Goal: Information Seeking & Learning: Learn about a topic

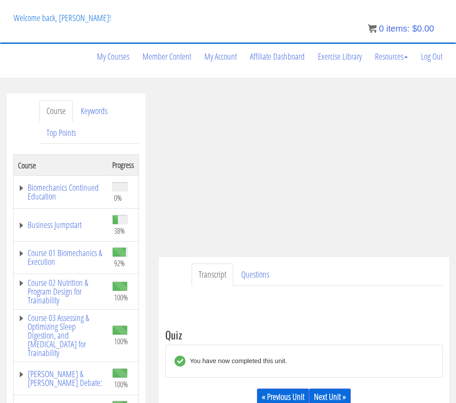
scroll to position [237, 0]
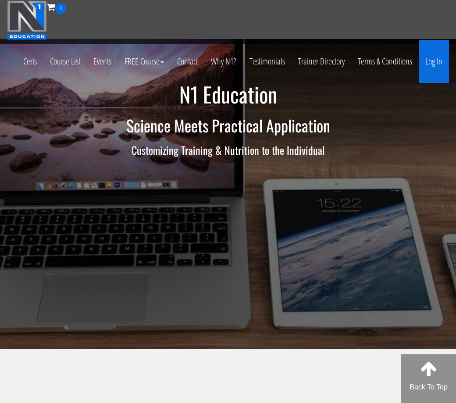
click at [430, 63] on link "Log In" at bounding box center [434, 61] width 30 height 43
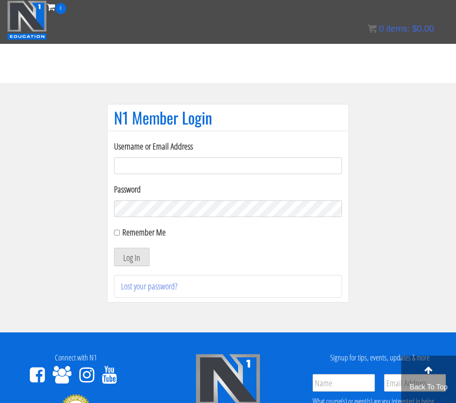
type input "C.matagrano@gmail.com"
click at [131, 257] on button "Log In" at bounding box center [131, 257] width 35 height 18
click at [141, 253] on button "Log In" at bounding box center [131, 257] width 35 height 18
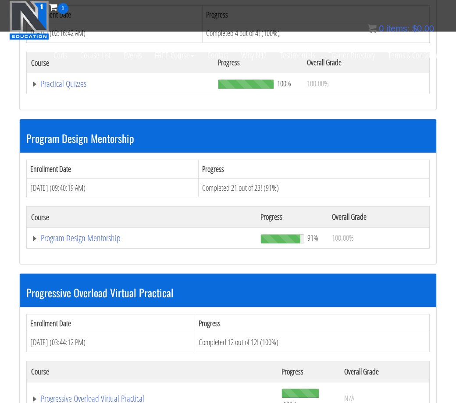
scroll to position [1168, 0]
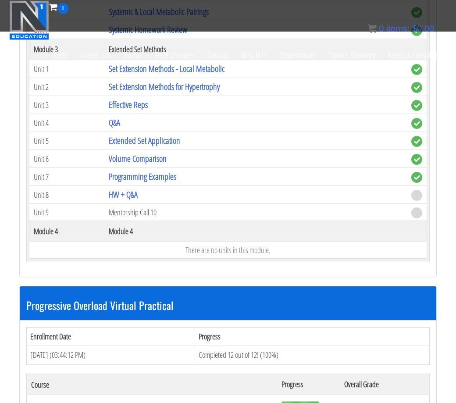
scroll to position [1672, 0]
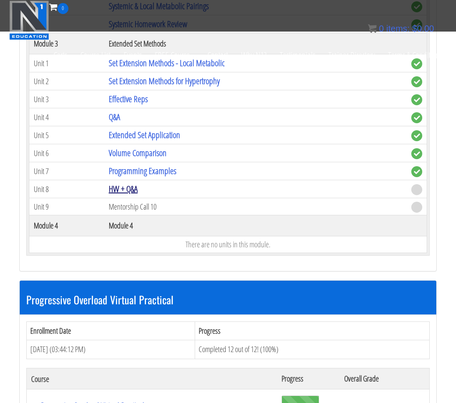
click at [136, 185] on link "HW + Q&A" at bounding box center [123, 189] width 29 height 12
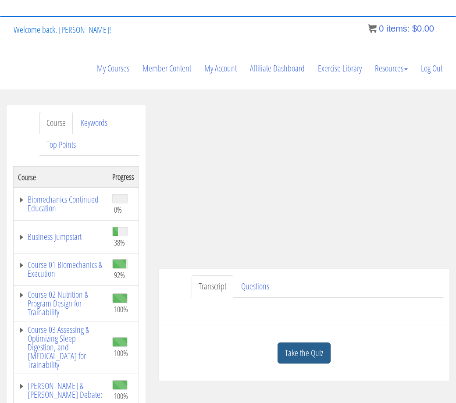
scroll to position [73, 0]
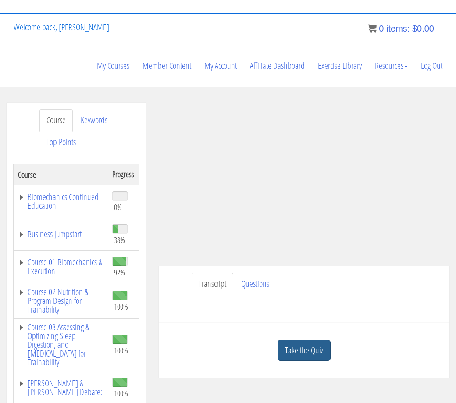
click at [293, 353] on link "Take the Quiz" at bounding box center [303, 350] width 53 height 21
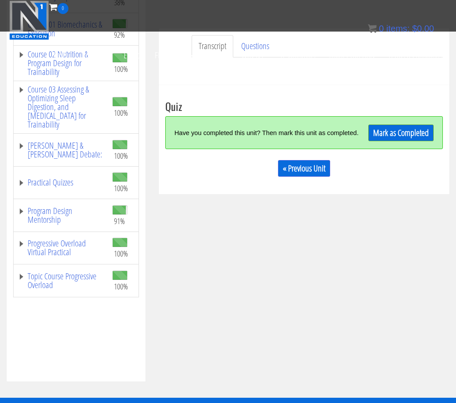
scroll to position [229, 0]
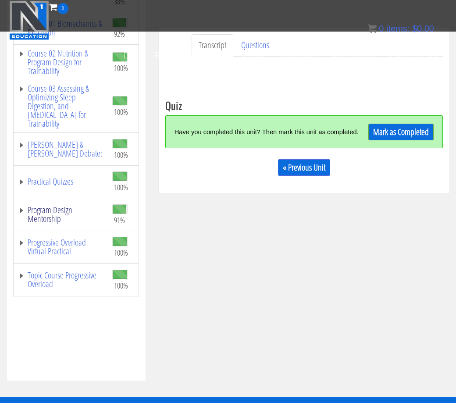
click at [56, 208] on link "Program Design Mentorship" at bounding box center [60, 215] width 85 height 18
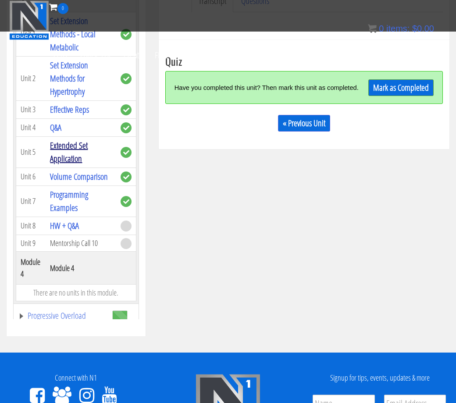
scroll to position [671, 0]
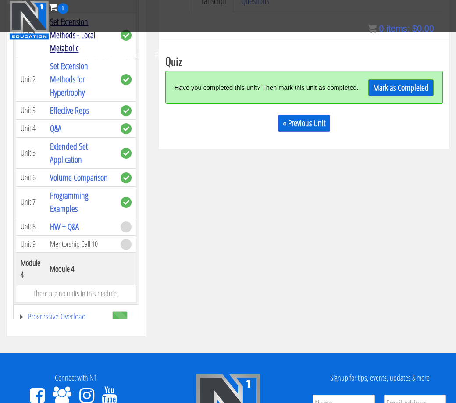
click at [73, 54] on link "Set Extension Methods - Local Metabolic" at bounding box center [73, 35] width 46 height 38
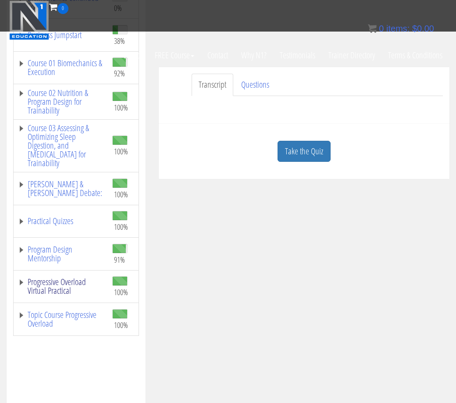
scroll to position [194, 0]
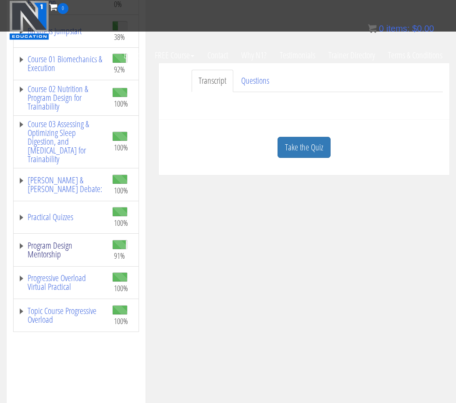
click at [63, 251] on link "Program Design Mentorship" at bounding box center [60, 250] width 85 height 18
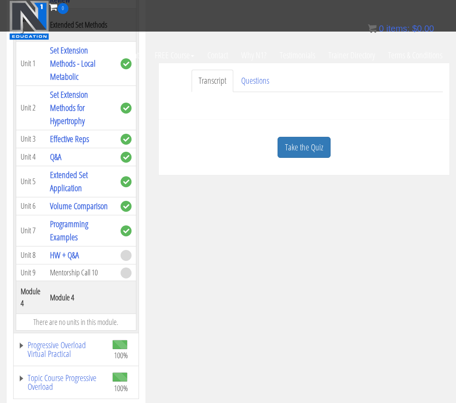
scroll to position [724, 0]
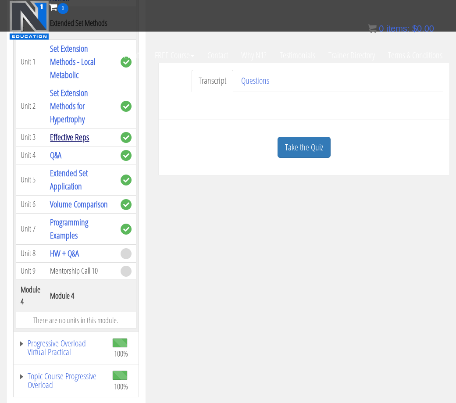
click at [71, 143] on link "Effective Reps" at bounding box center [69, 137] width 39 height 12
click at [83, 143] on link "Effective Reps" at bounding box center [69, 137] width 39 height 12
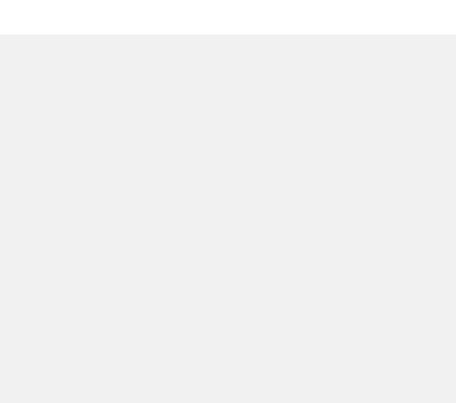
scroll to position [45, 0]
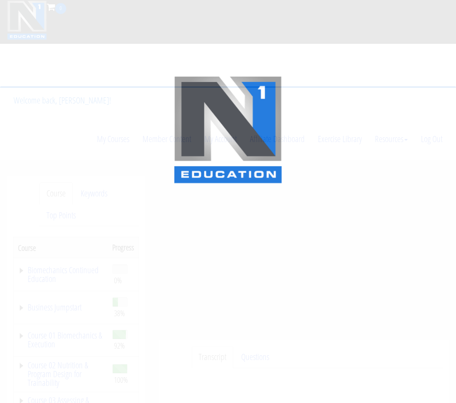
scroll to position [194, 0]
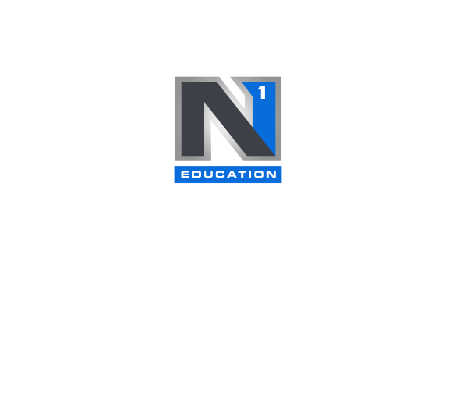
scroll to position [140, 0]
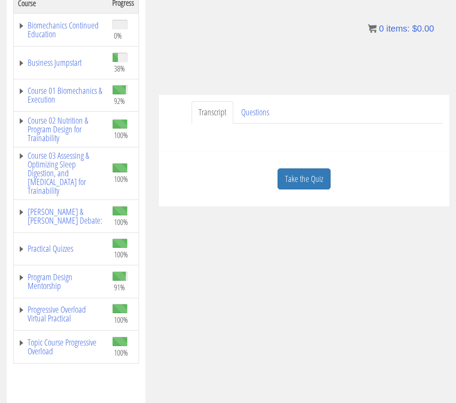
scroll to position [277, 0]
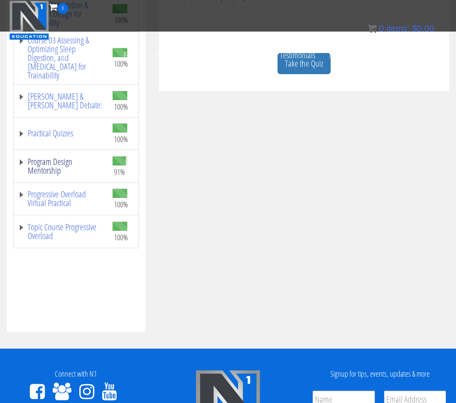
click at [53, 174] on link "Program Design Mentorship" at bounding box center [60, 166] width 85 height 18
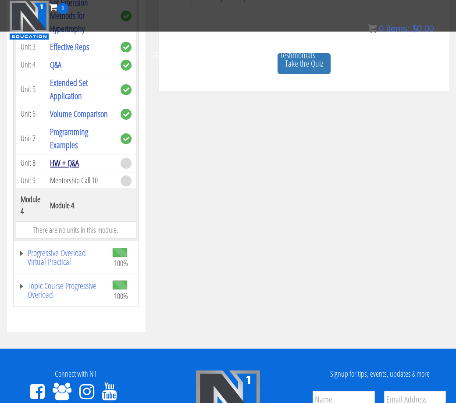
scroll to position [809, 0]
click at [70, 161] on link "HW + Q&A" at bounding box center [64, 163] width 29 height 12
click at [311, 75] on link "Take the Quiz" at bounding box center [303, 63] width 53 height 21
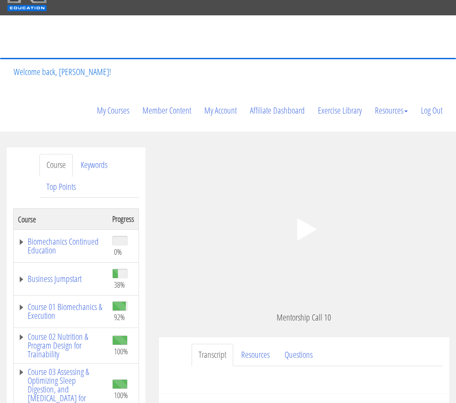
scroll to position [46, 0]
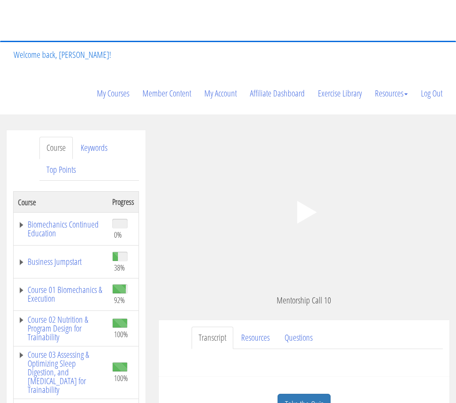
click at [302, 206] on polygon at bounding box center [307, 212] width 20 height 23
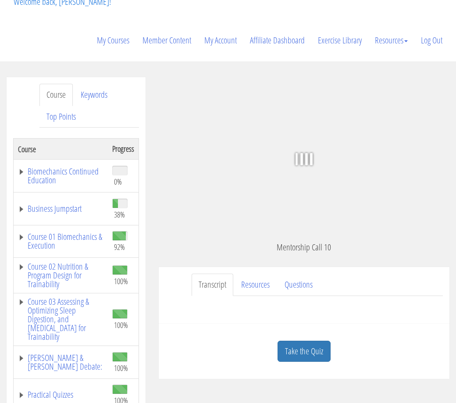
scroll to position [109, 0]
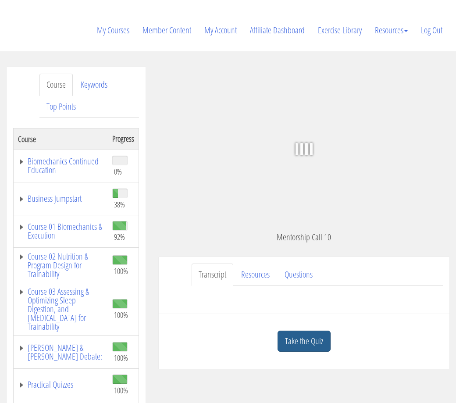
click at [297, 339] on link "Take the Quiz" at bounding box center [303, 340] width 53 height 21
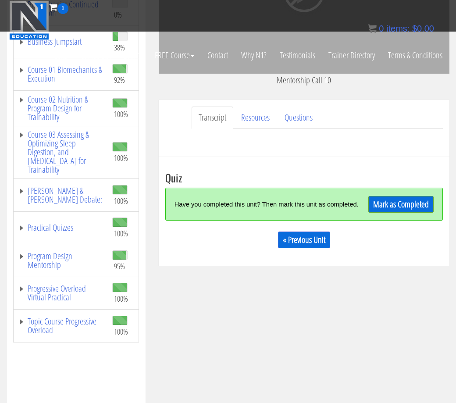
scroll to position [188, 0]
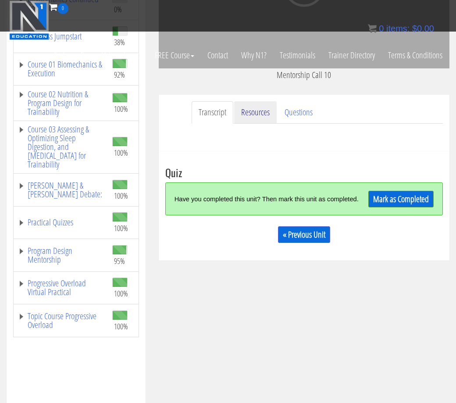
click at [254, 111] on link "Resources" at bounding box center [255, 112] width 43 height 22
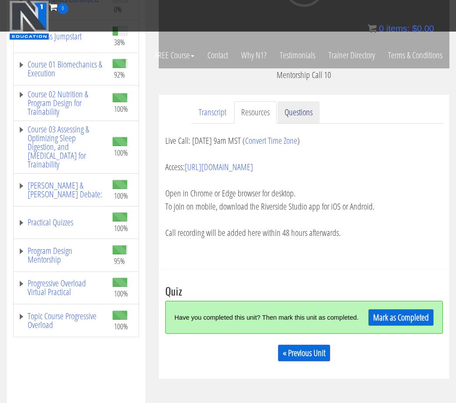
click at [302, 117] on link "Questions" at bounding box center [298, 112] width 42 height 22
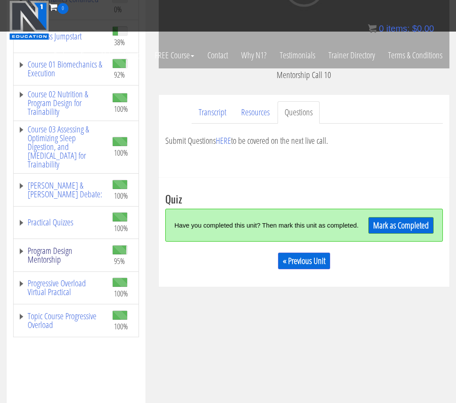
click at [53, 255] on link "Program Design Mentorship" at bounding box center [60, 255] width 85 height 18
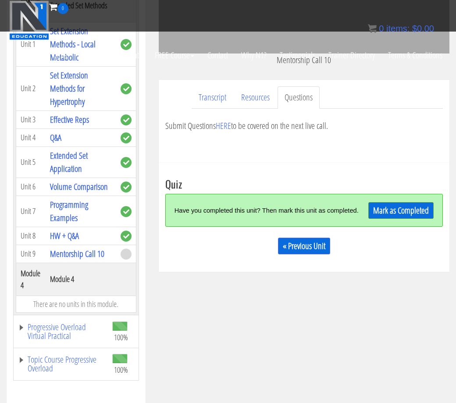
scroll to position [205, 0]
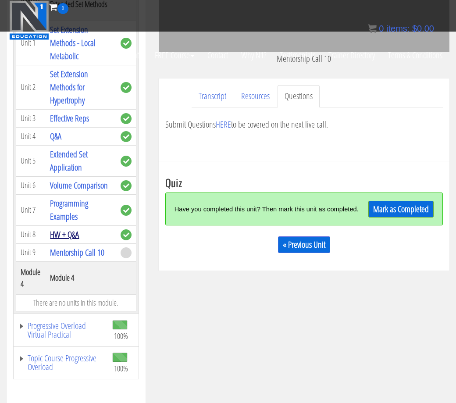
click at [70, 228] on link "HW + Q&A" at bounding box center [64, 234] width 29 height 12
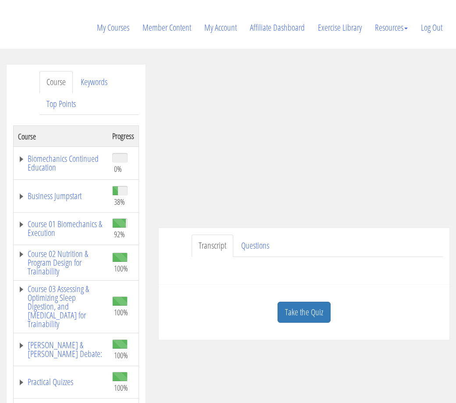
scroll to position [108, 0]
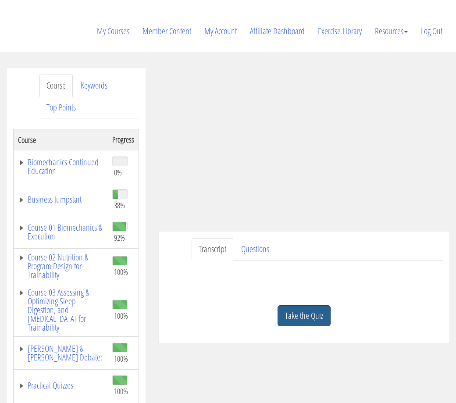
click at [298, 316] on link "Take the Quiz" at bounding box center [303, 315] width 53 height 21
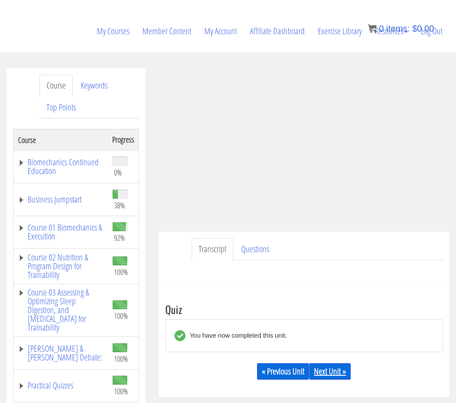
click at [323, 366] on link "Next Unit »" at bounding box center [330, 371] width 42 height 17
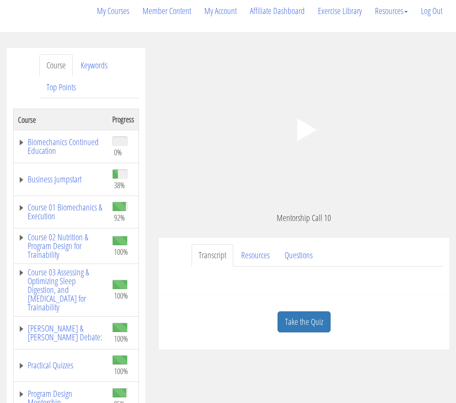
scroll to position [129, 0]
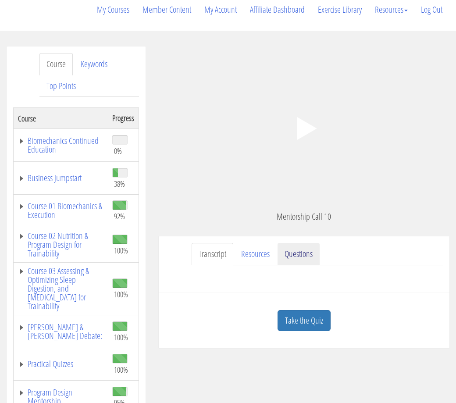
click at [298, 256] on link "Questions" at bounding box center [298, 254] width 42 height 22
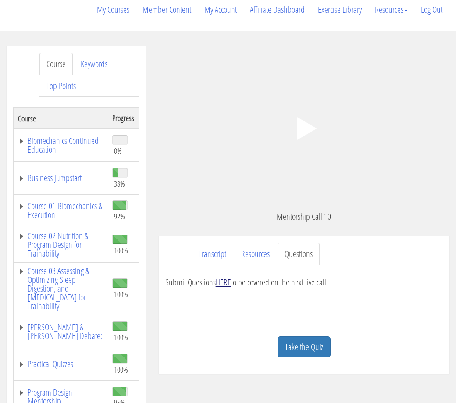
click at [217, 277] on link "HERE" at bounding box center [223, 282] width 15 height 12
